Goal: Task Accomplishment & Management: Complete application form

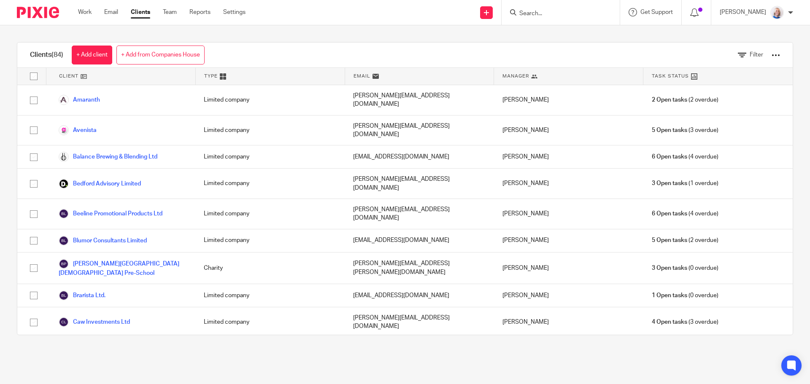
scroll to position [1260, 0]
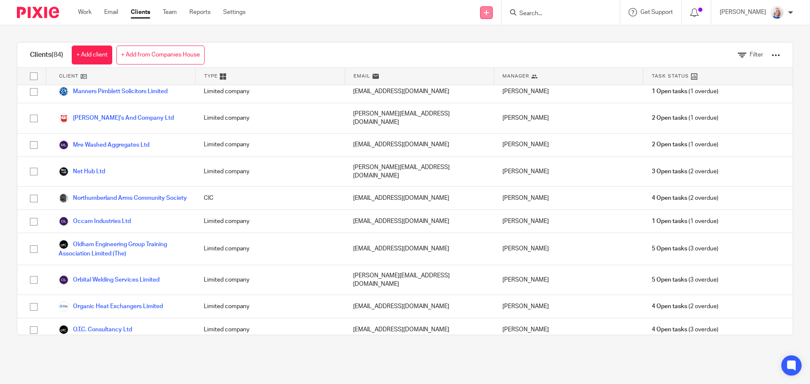
click at [493, 16] on link at bounding box center [486, 12] width 13 height 13
click at [492, 49] on link "Create task" at bounding box center [494, 52] width 59 height 12
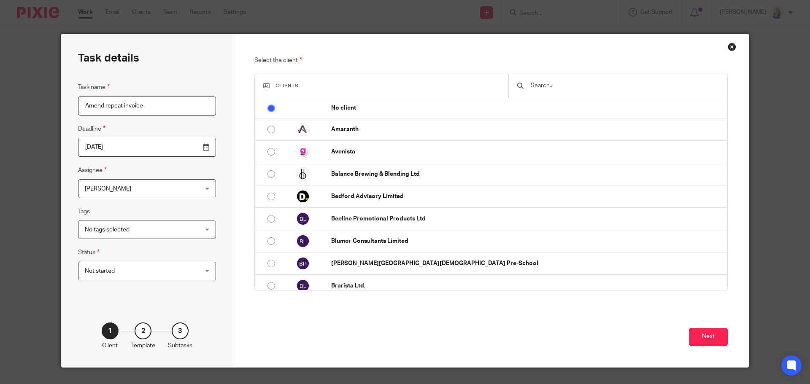
type input "Amend repeat invoice"
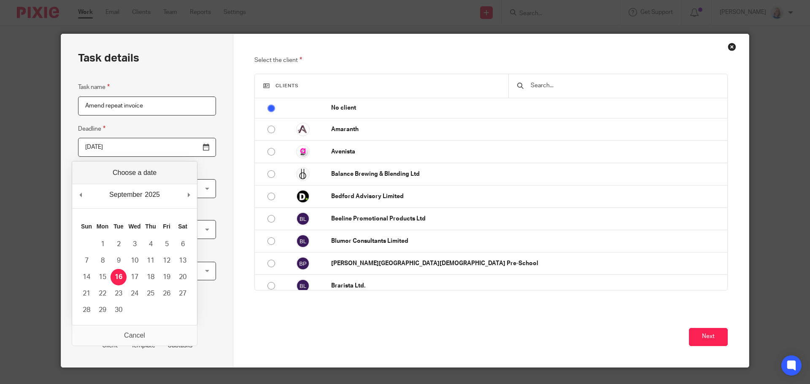
click at [112, 146] on input "2025-09-16" at bounding box center [147, 147] width 138 height 19
type input "2025-10-01"
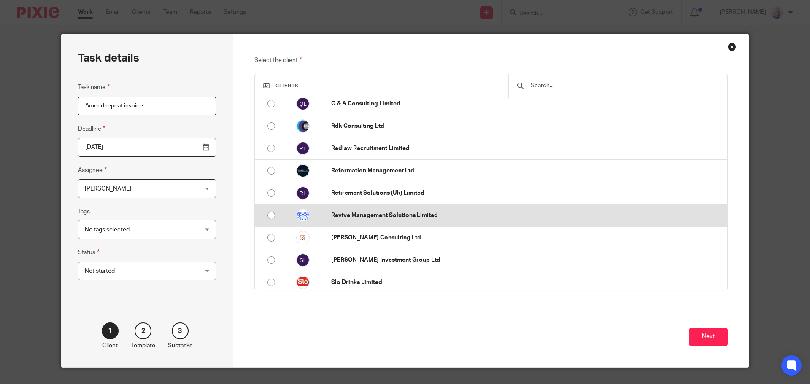
scroll to position [1307, 0]
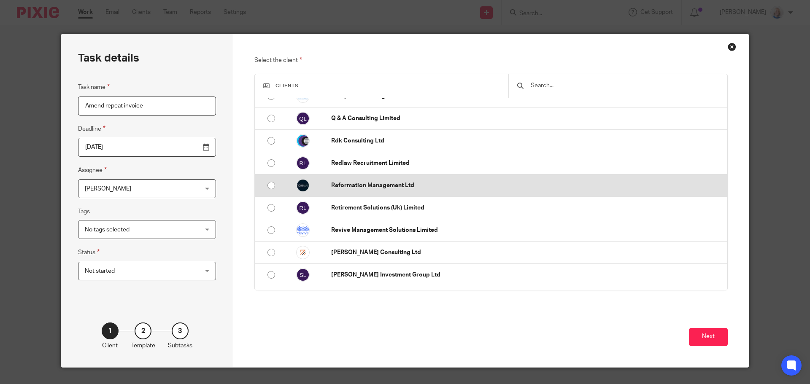
click at [353, 190] on p "Reformation Management Ltd" at bounding box center [527, 185] width 392 height 8
radio input "false"
radio input "true"
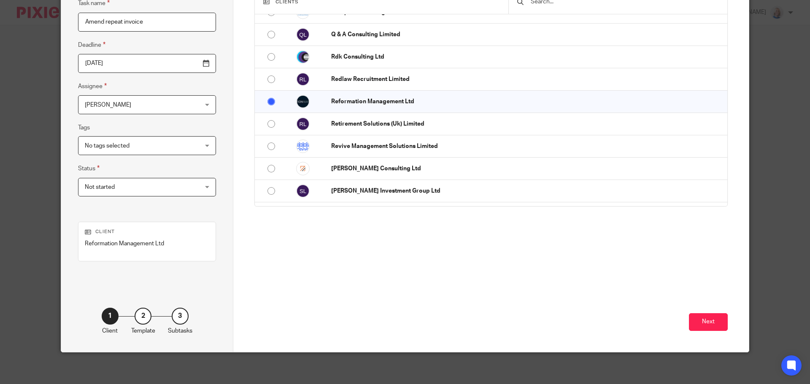
scroll to position [84, 0]
click at [693, 326] on button "Next" at bounding box center [708, 322] width 39 height 18
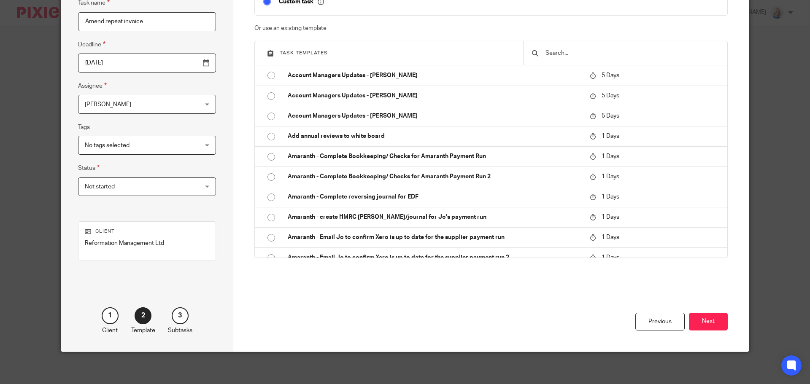
scroll to position [42, 0]
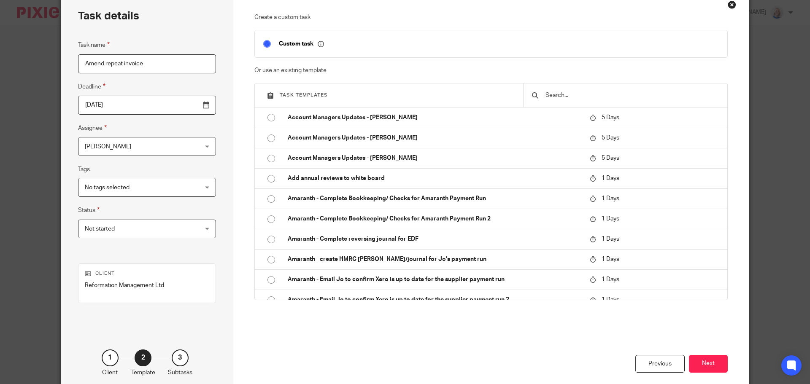
click at [281, 47] on p "Custom task" at bounding box center [301, 44] width 45 height 8
click at [705, 366] on button "Next" at bounding box center [708, 364] width 39 height 18
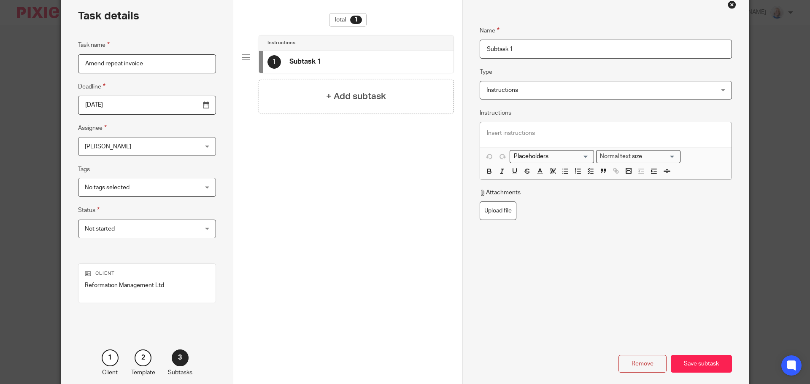
drag, startPoint x: 527, startPoint y: 48, endPoint x: 433, endPoint y: 51, distance: 94.1
click at [434, 51] on div "Task details Task name Amend repeat invoice Deadline 2025-10-01 Assignee Hayley…" at bounding box center [404, 193] width 687 height 402
click at [487, 130] on p at bounding box center [606, 133] width 238 height 8
click at [695, 365] on div "Save subtask" at bounding box center [701, 364] width 61 height 18
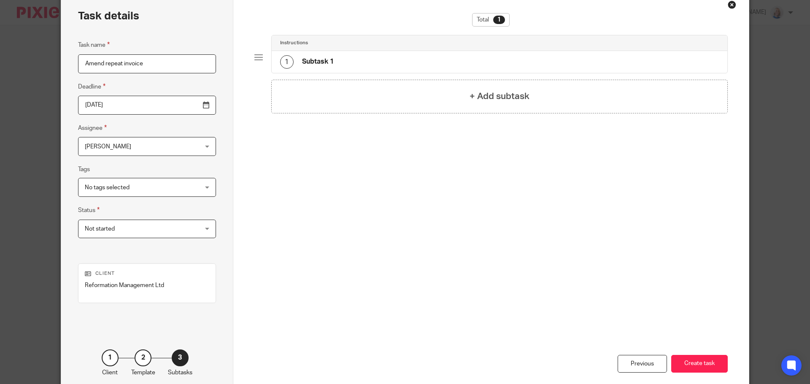
click at [636, 293] on div "Previous Create task" at bounding box center [491, 319] width 474 height 149
click at [697, 361] on button "Create task" at bounding box center [699, 364] width 57 height 18
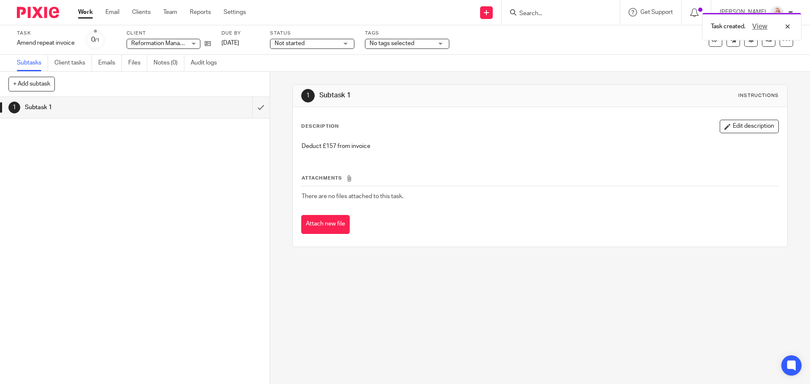
click at [81, 12] on link "Work" at bounding box center [85, 12] width 15 height 8
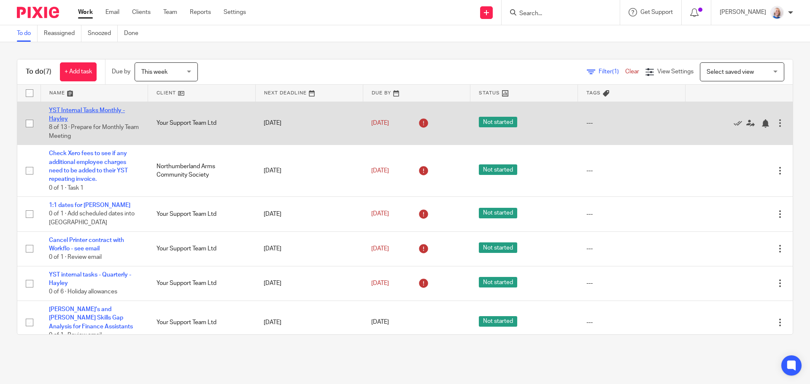
click at [82, 108] on link "YST Internal Tasks Monthly - Hayley" at bounding box center [87, 115] width 76 height 14
